Goal: Transaction & Acquisition: Book appointment/travel/reservation

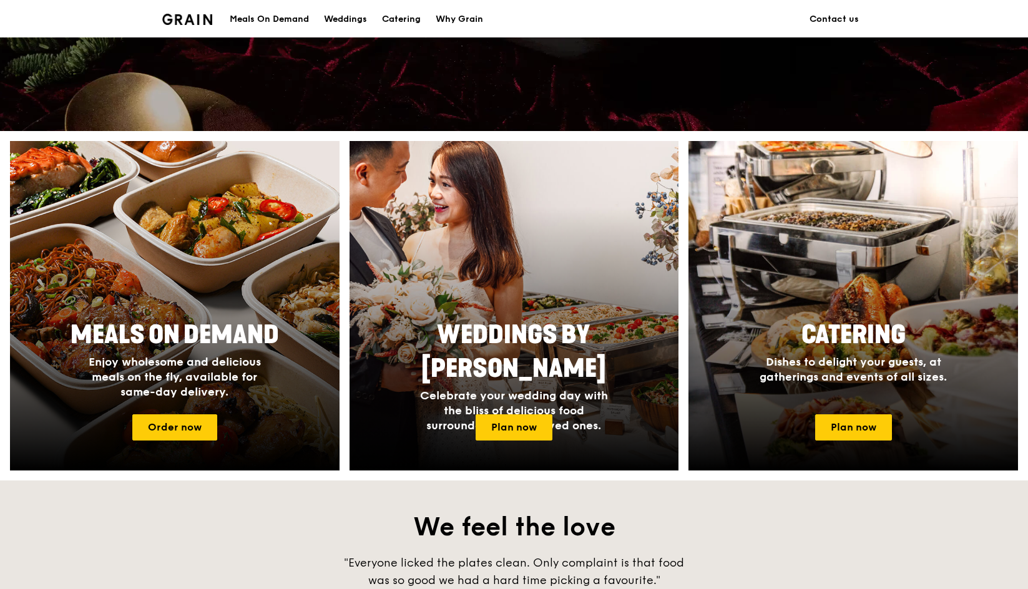
scroll to position [562, 0]
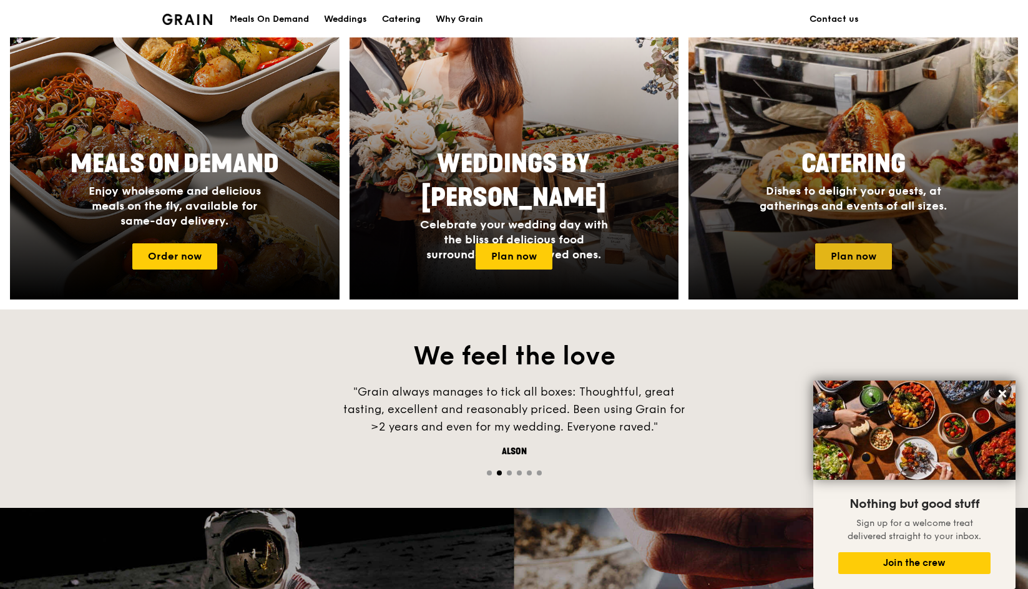
click at [854, 251] on link "Plan now" at bounding box center [853, 256] width 77 height 26
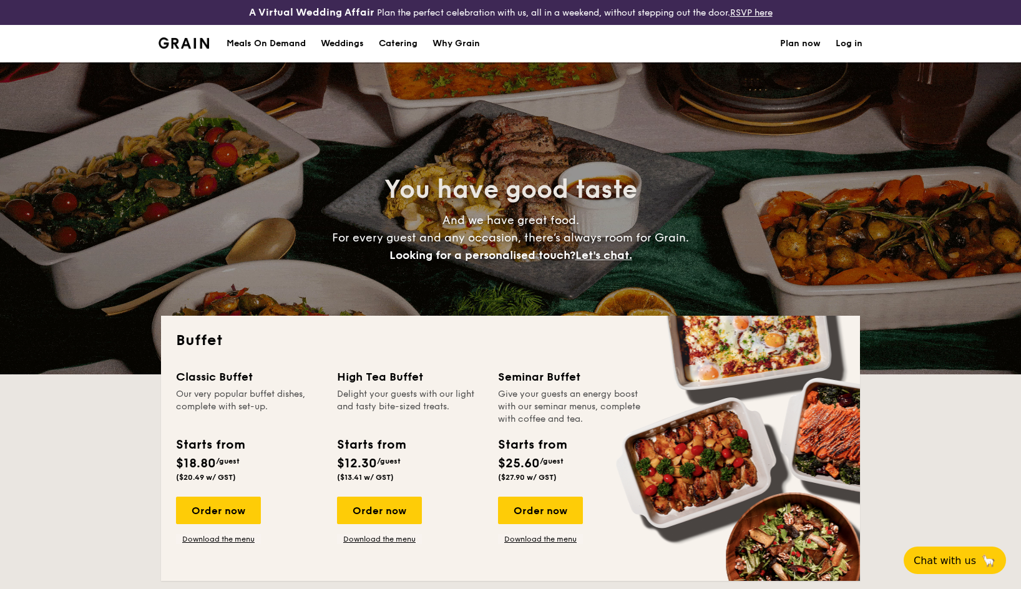
select select
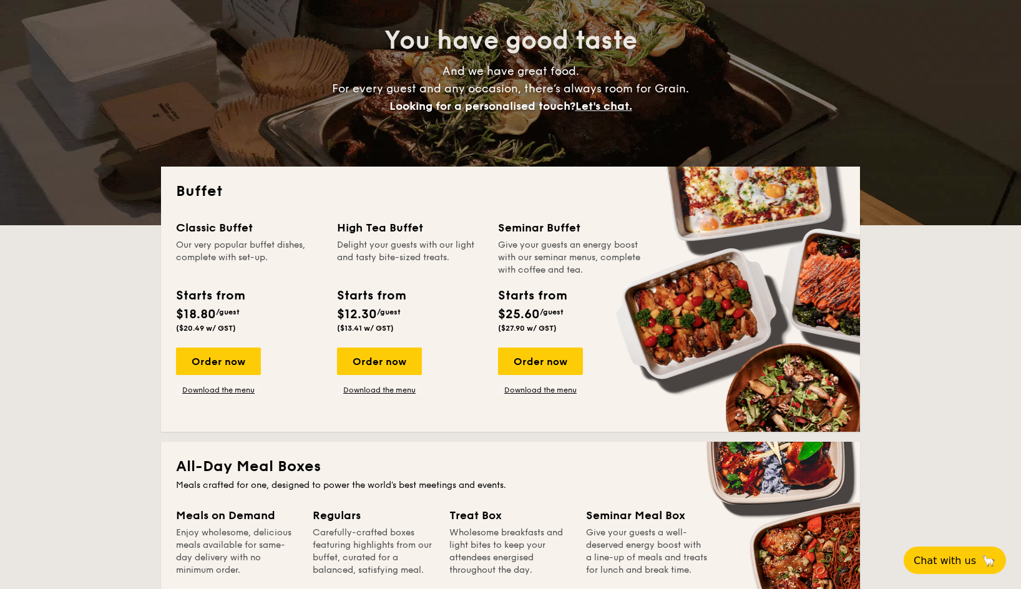
scroll to position [187, 0]
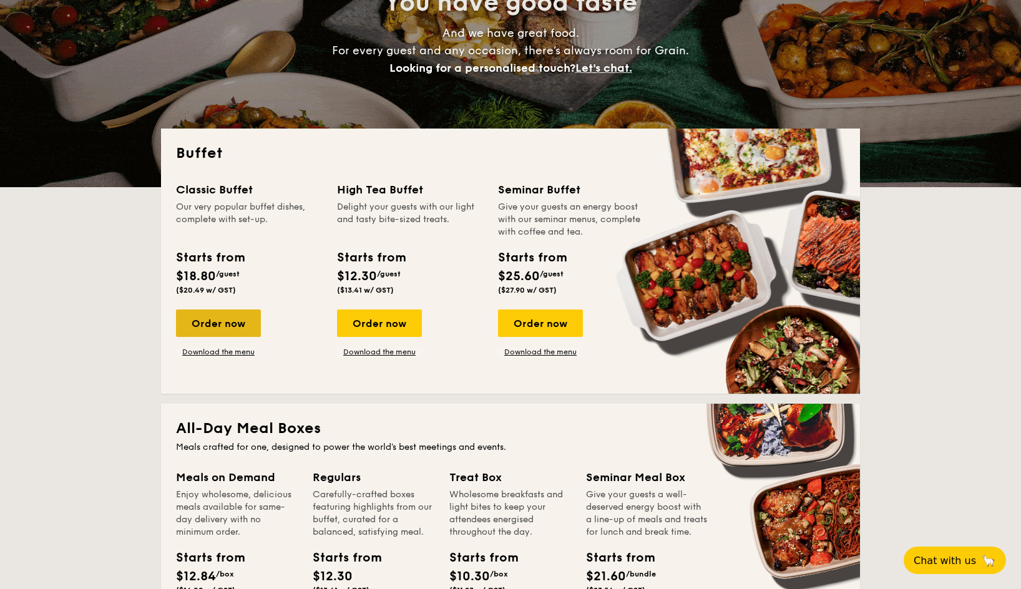
click at [240, 325] on div "Order now" at bounding box center [218, 322] width 85 height 27
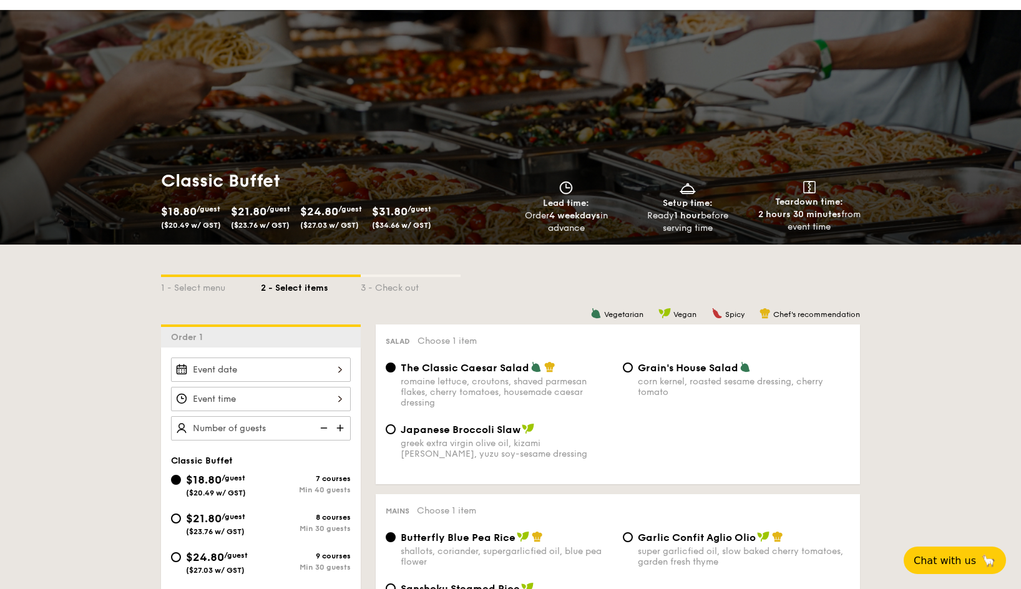
scroll to position [125, 0]
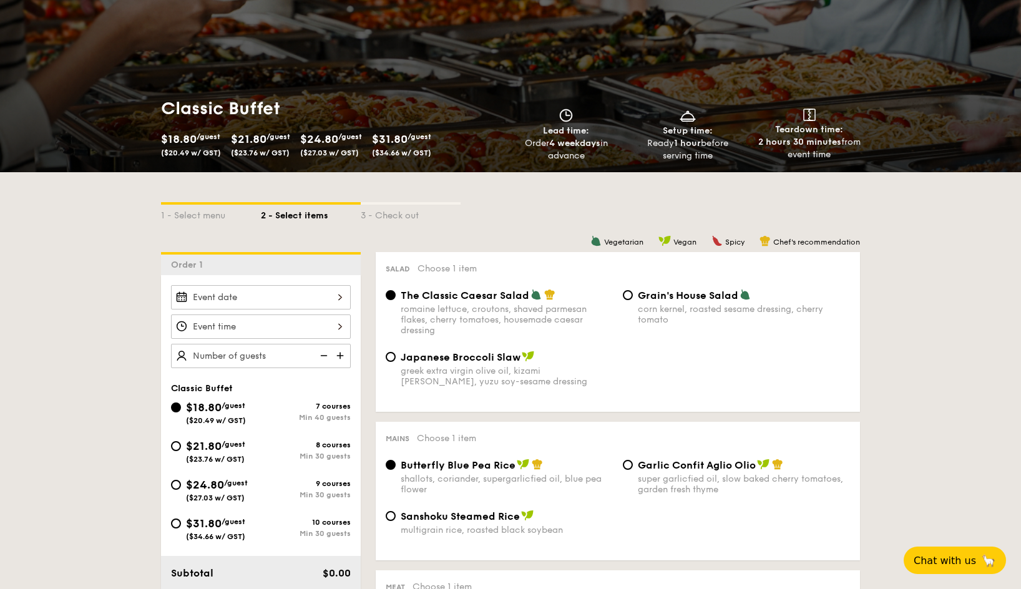
click at [347, 356] on img at bounding box center [341, 356] width 19 height 24
type input "40 guests"
click at [329, 357] on img at bounding box center [322, 356] width 19 height 24
click at [323, 358] on img at bounding box center [322, 356] width 19 height 24
click at [321, 356] on img at bounding box center [322, 356] width 19 height 24
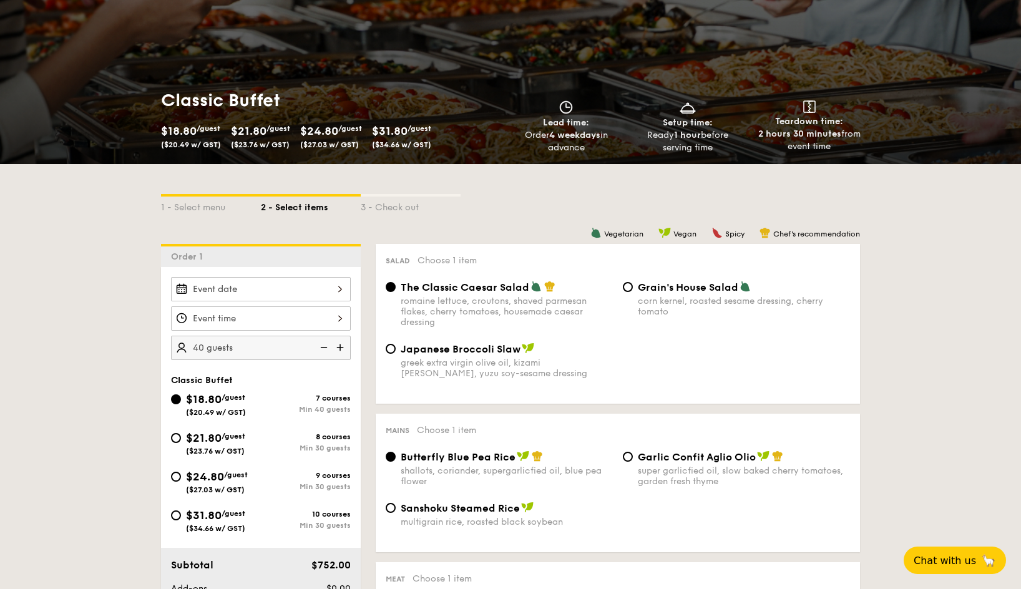
scroll to position [250, 0]
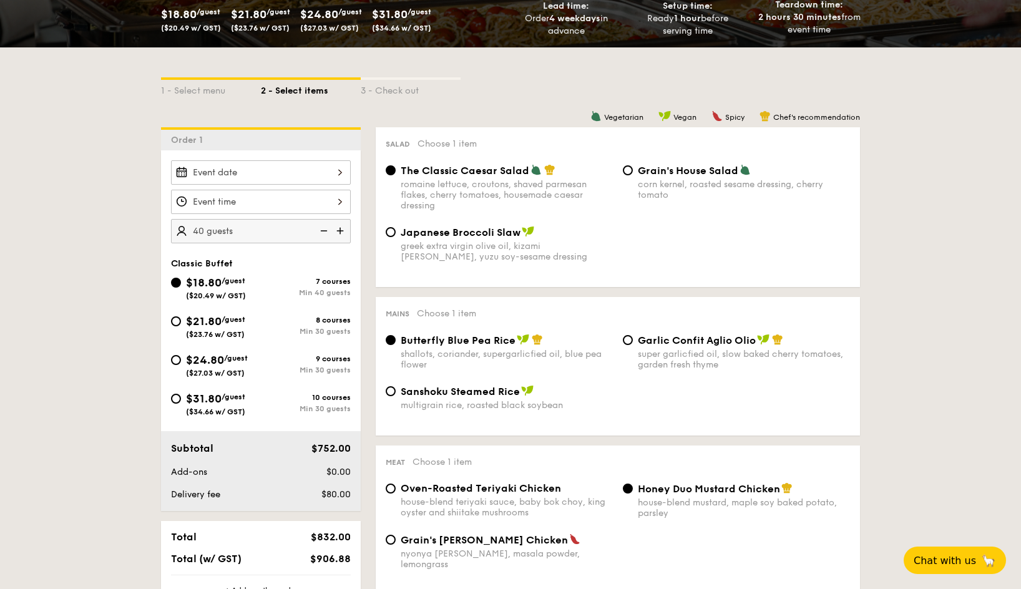
select select
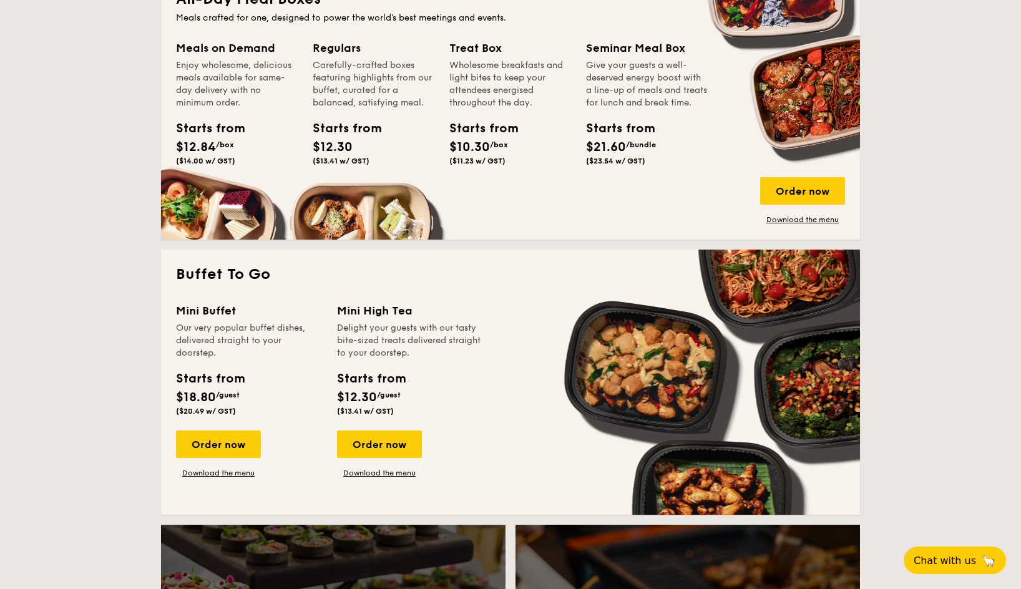
scroll to position [836, 0]
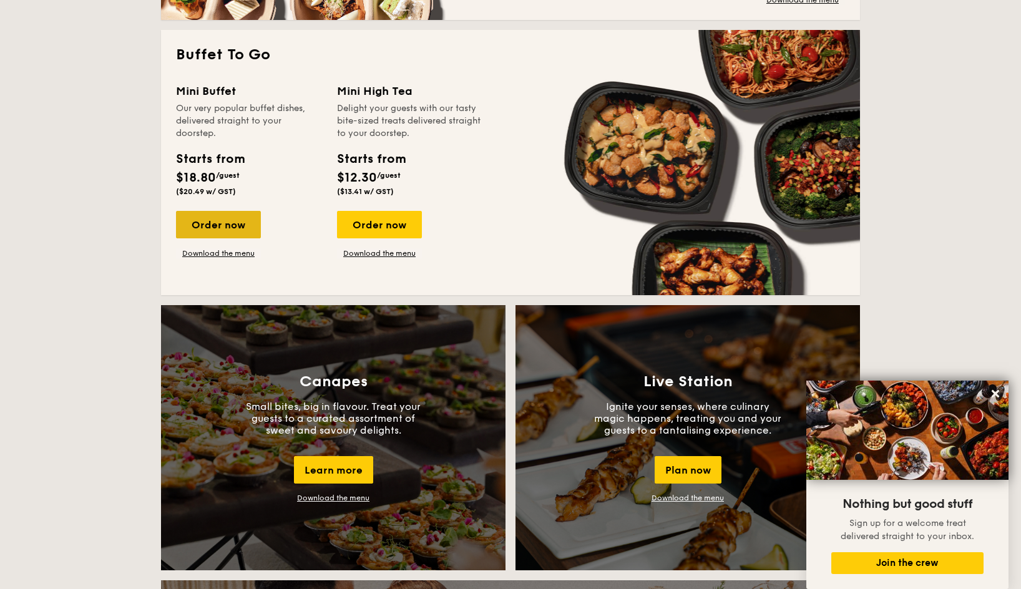
click at [197, 221] on div "Order now" at bounding box center [218, 224] width 85 height 27
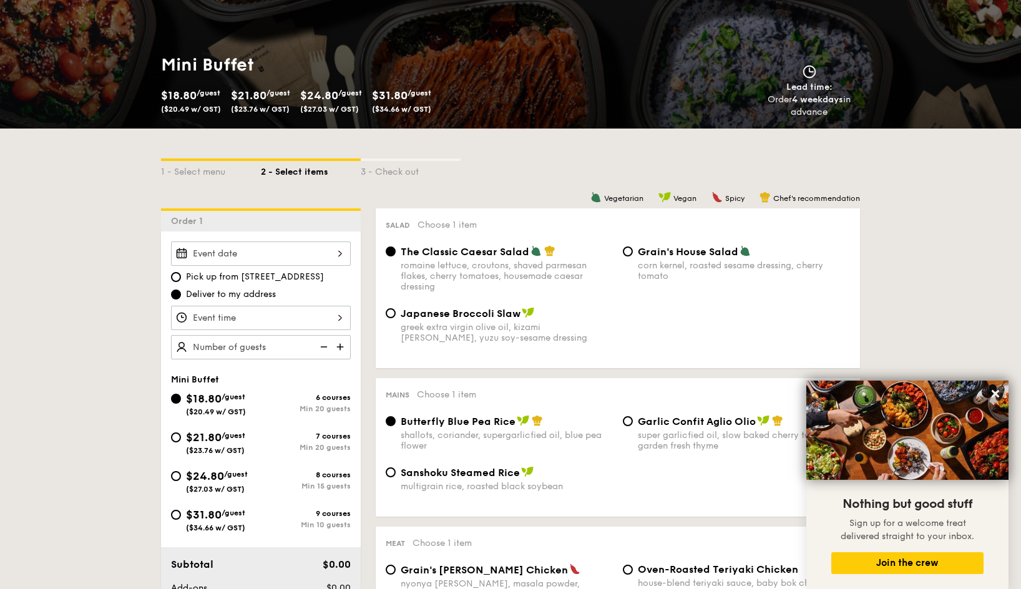
scroll to position [187, 0]
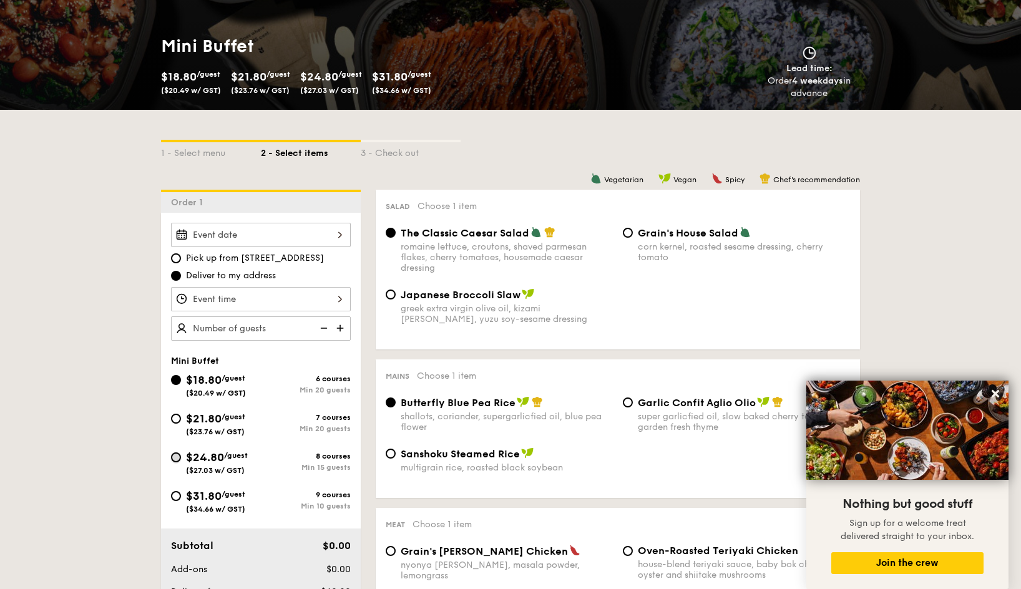
click at [175, 458] on input "$24.80 /guest ($27.03 w/ GST) 8 courses Min 15 guests" at bounding box center [176, 457] width 10 height 10
radio input "true"
radio input "false"
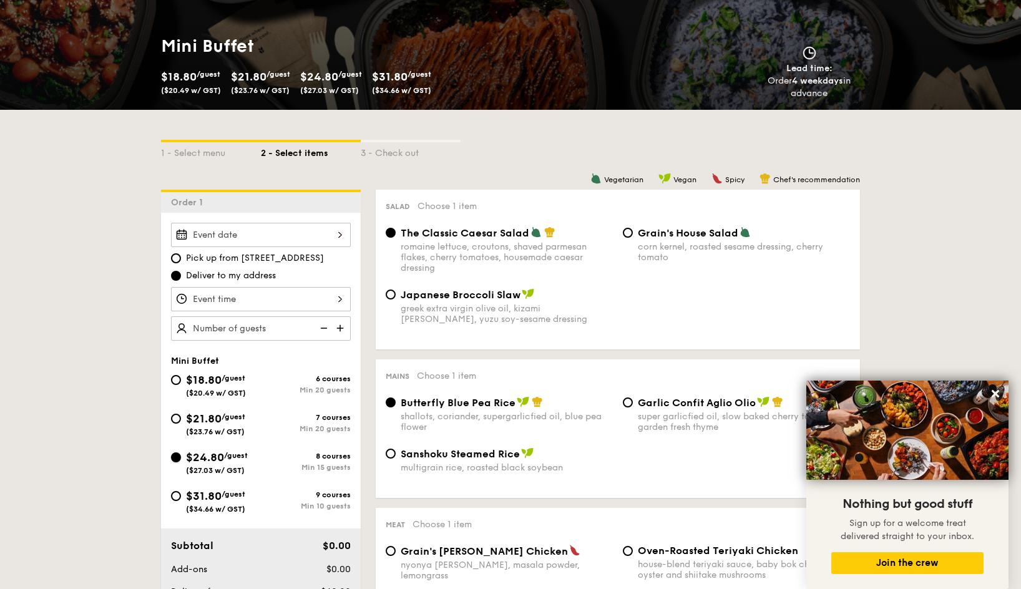
radio input "true"
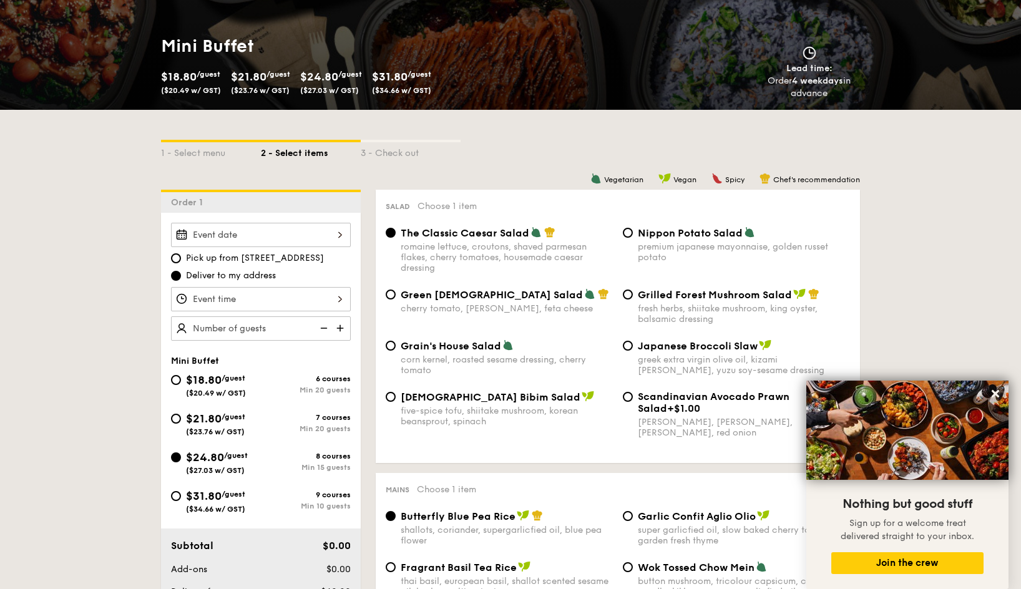
click at [265, 243] on div at bounding box center [261, 235] width 180 height 24
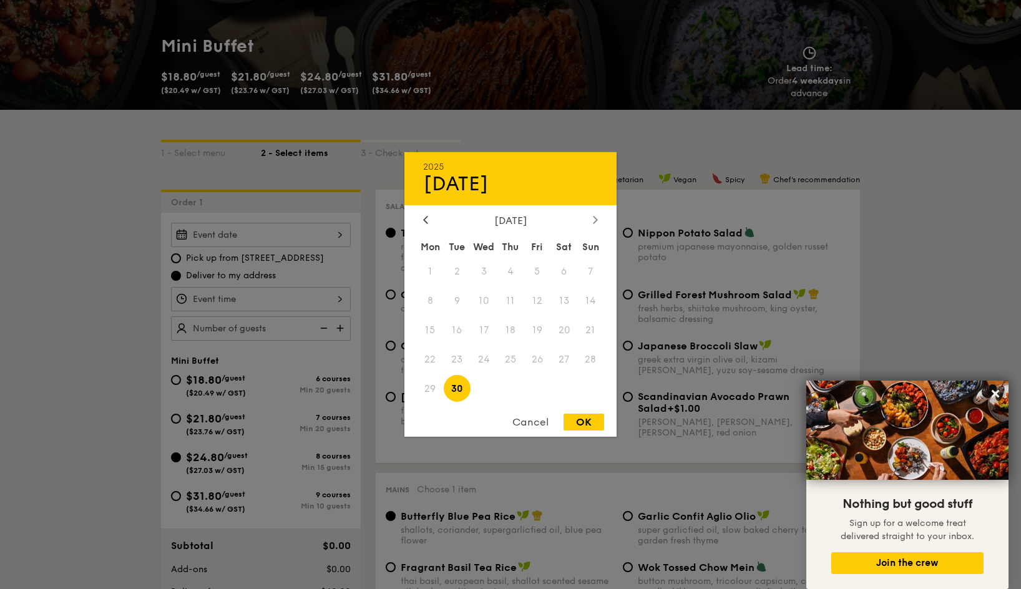
click at [592, 221] on div at bounding box center [595, 221] width 11 height 12
click at [423, 217] on icon at bounding box center [425, 219] width 5 height 8
click at [503, 359] on span "23" at bounding box center [510, 359] width 27 height 27
click at [599, 417] on div "OK" at bounding box center [583, 422] width 41 height 17
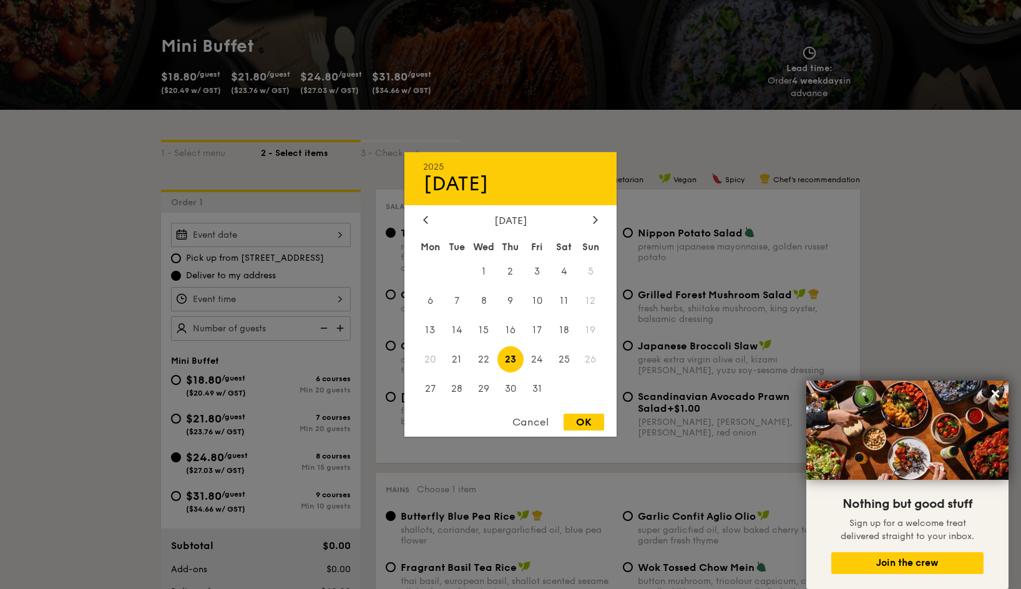
type input "Oct 23, 2025"
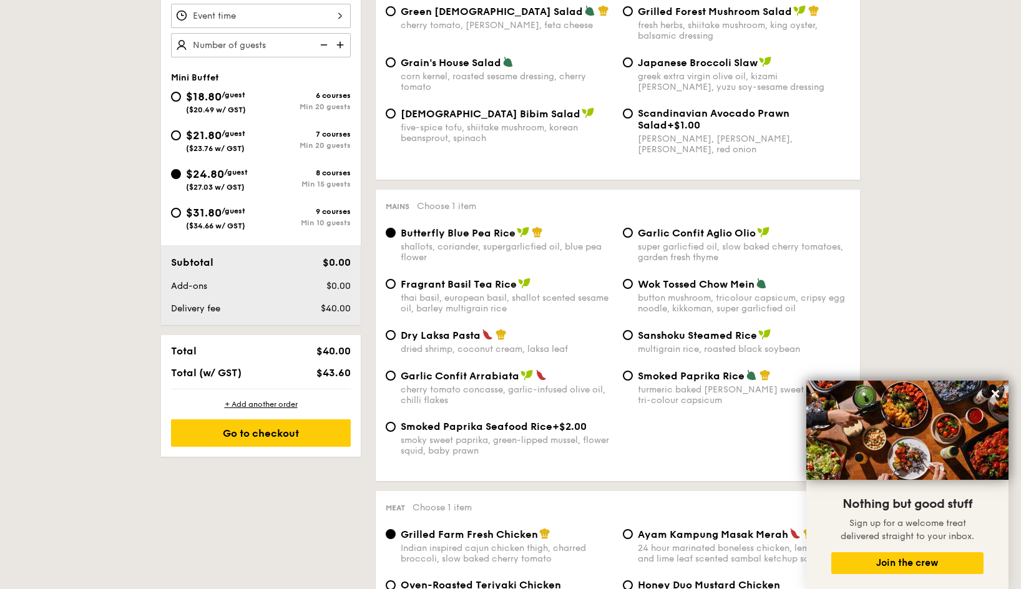
scroll to position [499, 0]
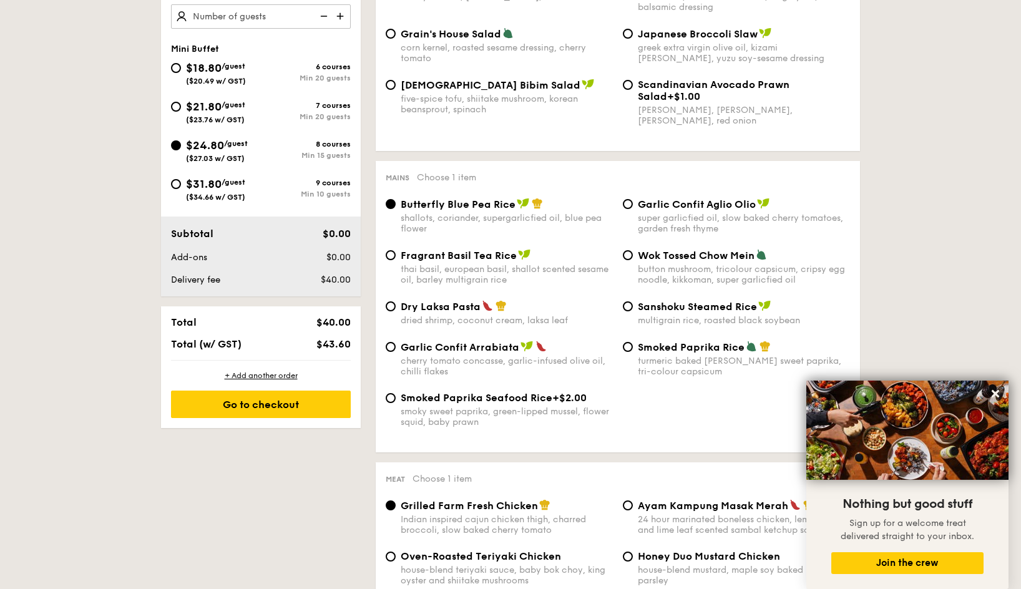
click at [670, 205] on span "Garlic Confit Aglio Olio" at bounding box center [697, 204] width 118 height 12
click at [633, 205] on input "Garlic Confit Aglio Olio super garlicfied oil, slow baked cherry tomatoes, gard…" at bounding box center [628, 204] width 10 height 10
radio input "true"
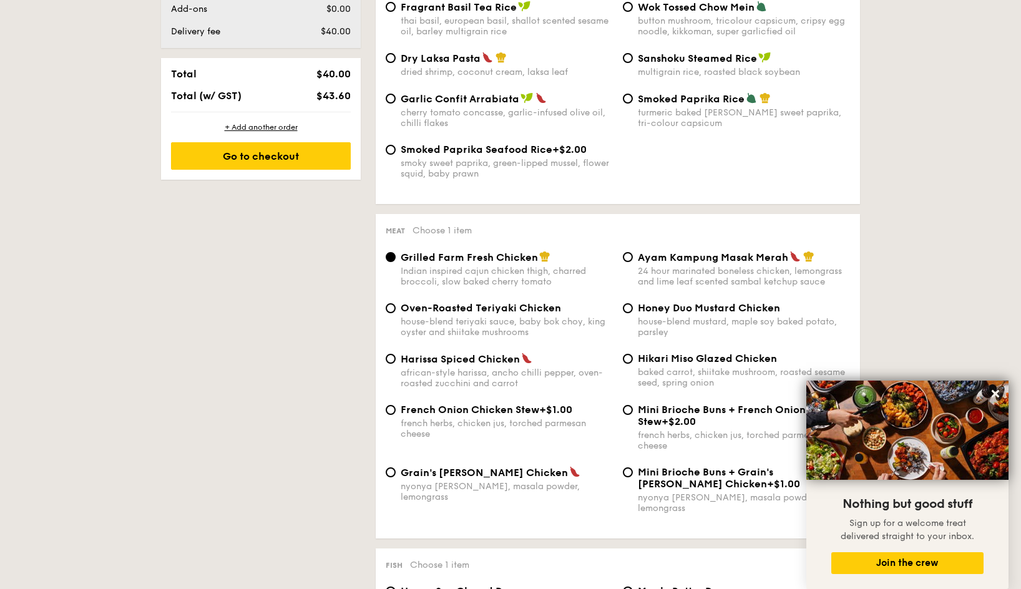
scroll to position [749, 0]
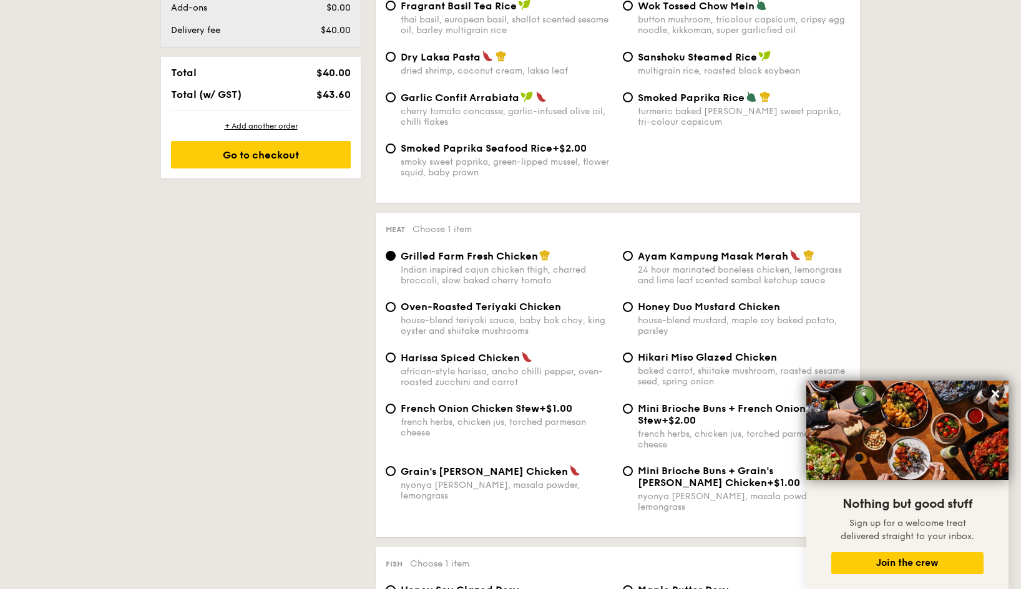
click at [416, 310] on span "Oven-Roasted Teriyaki Chicken" at bounding box center [481, 307] width 160 height 12
click at [396, 310] on input "Oven-Roasted Teriyaki Chicken house-blend teriyaki sauce, baby bok choy, king o…" at bounding box center [391, 307] width 10 height 10
radio input "true"
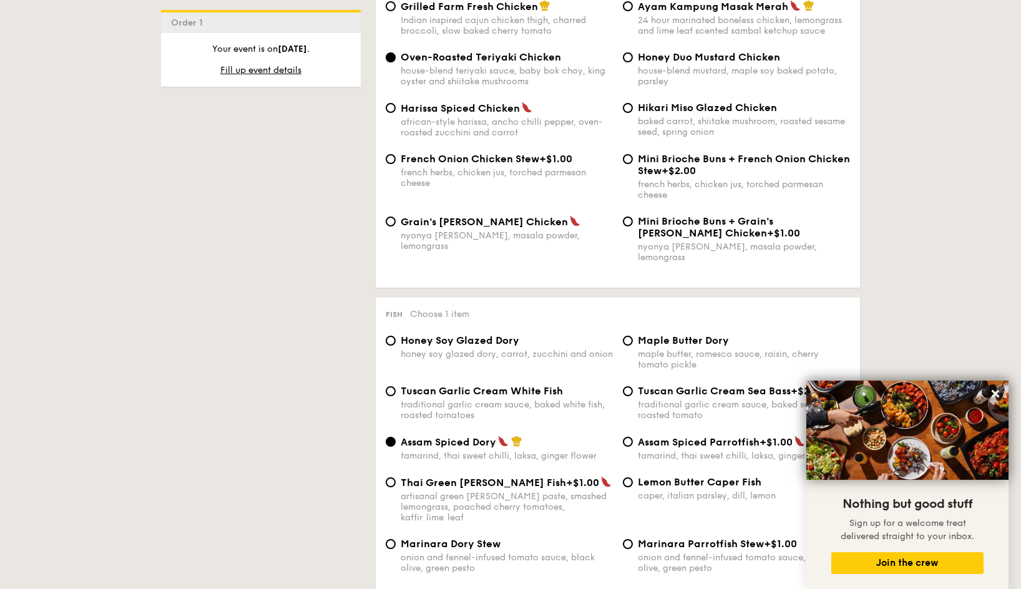
scroll to position [1061, 0]
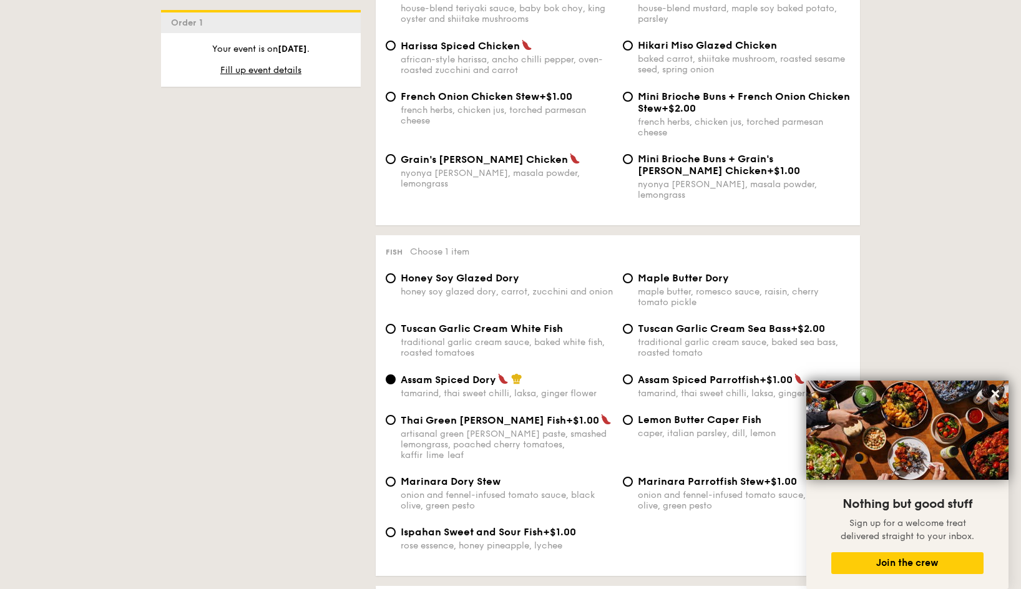
click at [676, 272] on span "Maple Butter Dory" at bounding box center [683, 278] width 91 height 12
click at [633, 273] on input "Maple Butter Dory maple butter, romesco sauce, raisin, cherry tomato pickle" at bounding box center [628, 278] width 10 height 10
radio input "true"
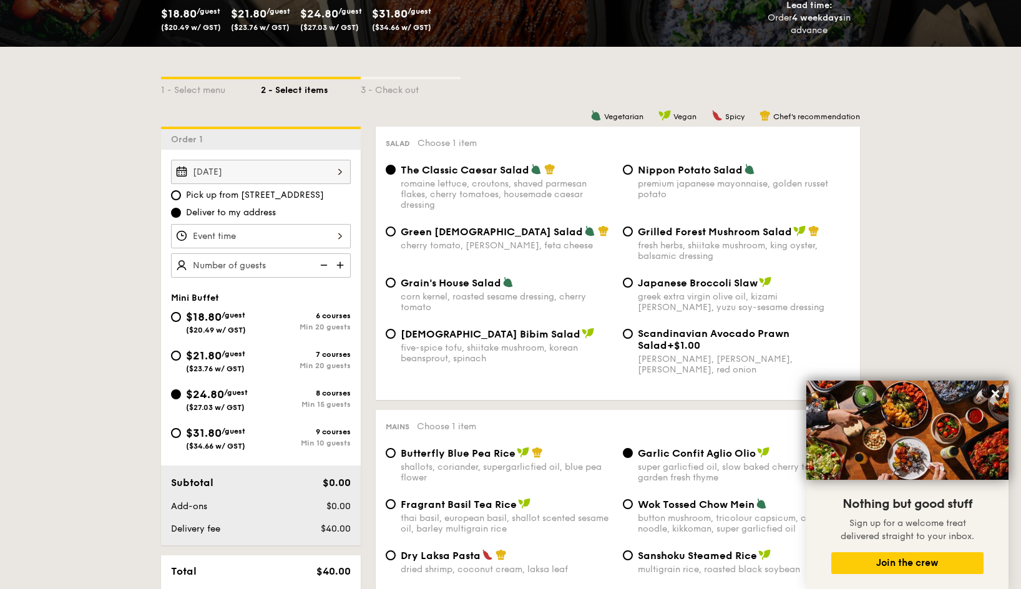
scroll to position [250, 0]
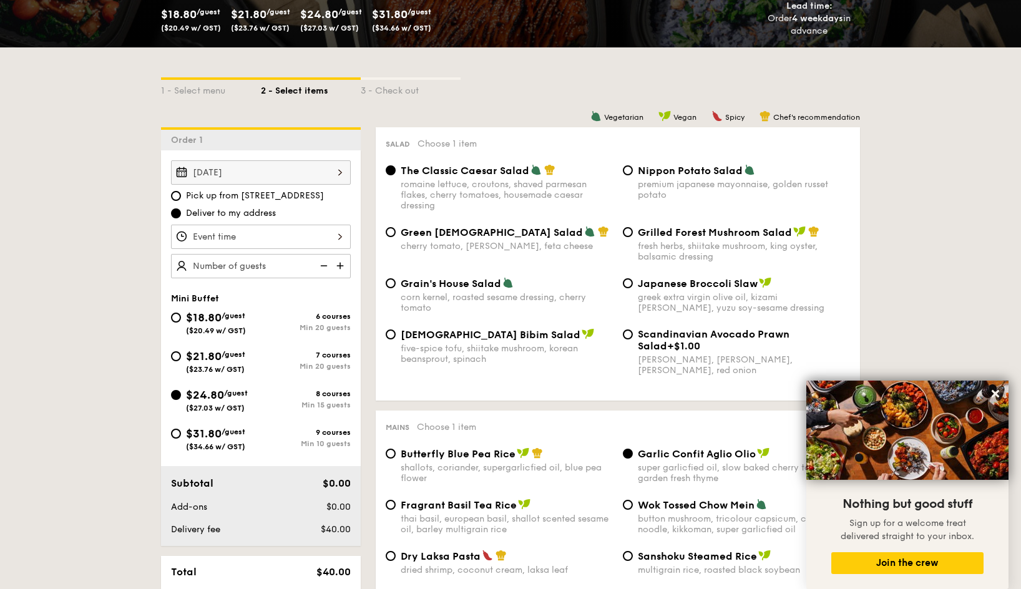
click at [289, 238] on div at bounding box center [261, 237] width 180 height 24
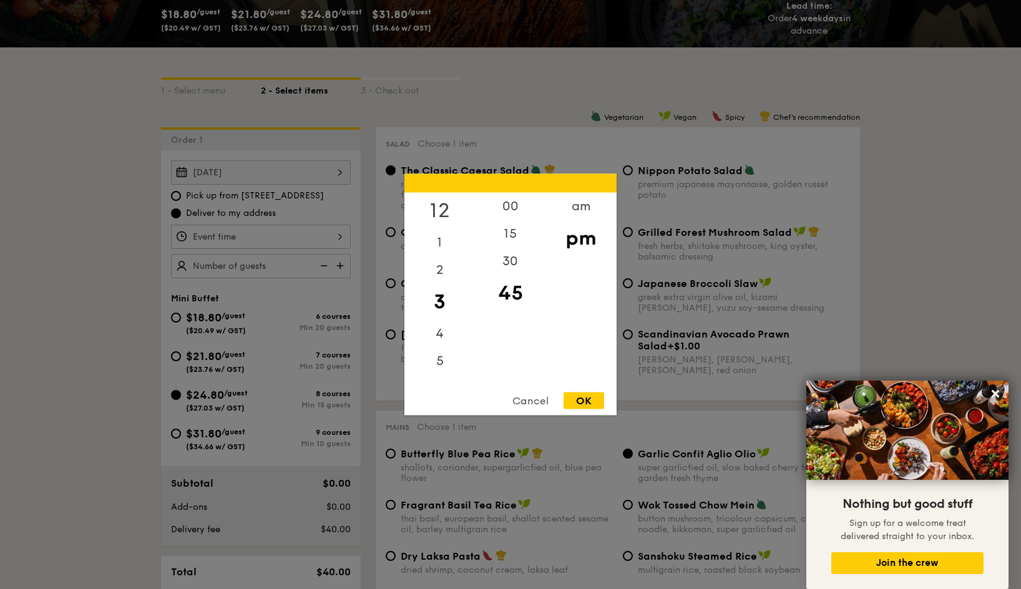
click at [444, 211] on div "12" at bounding box center [439, 211] width 71 height 36
click at [507, 270] on div "30" at bounding box center [510, 266] width 71 height 36
click at [580, 399] on div "OK" at bounding box center [583, 400] width 41 height 17
type input "12:30PM"
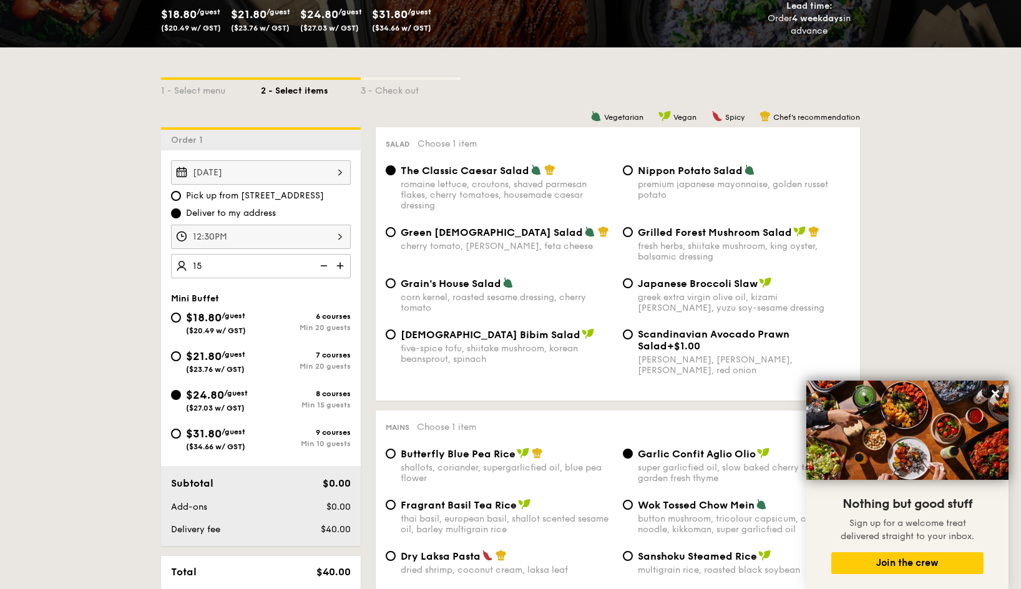
type input "15 guests"
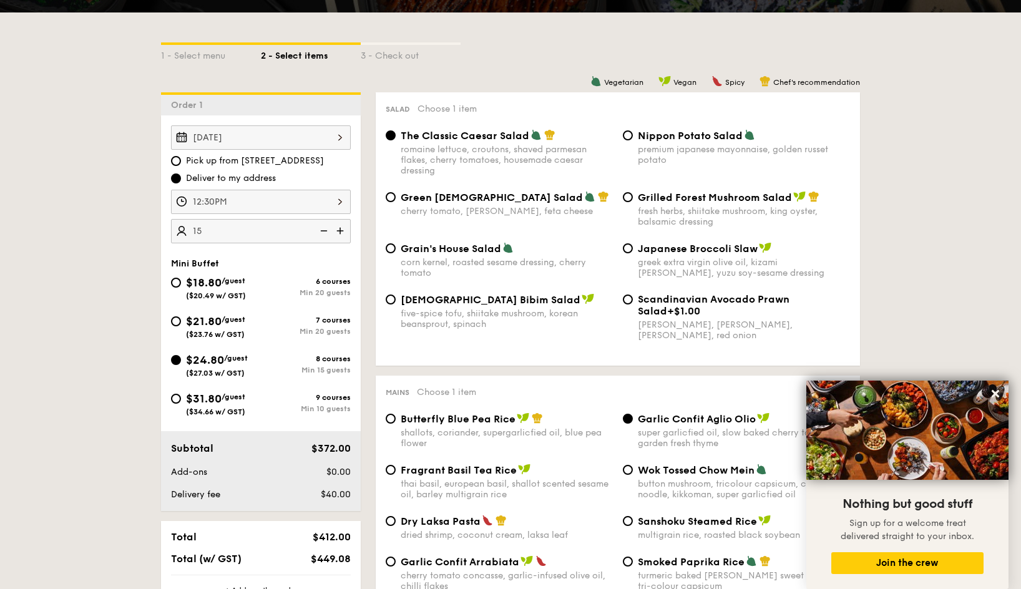
scroll to position [374, 0]
